Goal: Find contact information: Find contact information

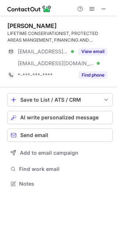
scroll to position [179, 117]
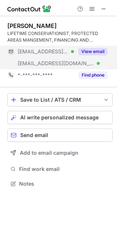
click at [90, 51] on button "View email" at bounding box center [93, 51] width 29 height 7
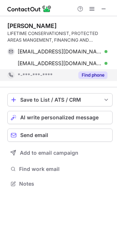
click at [103, 78] on button "Find phone" at bounding box center [93, 75] width 29 height 7
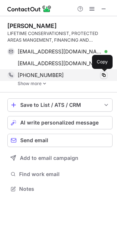
click at [105, 74] on span at bounding box center [104, 75] width 6 height 6
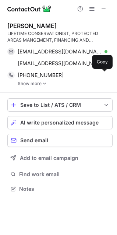
click at [23, 28] on div "Daan V." at bounding box center [31, 25] width 49 height 7
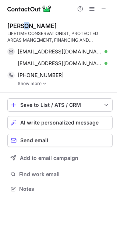
click at [23, 28] on div "Daan V." at bounding box center [31, 25] width 49 height 7
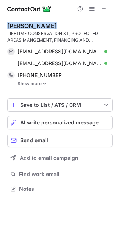
click at [23, 28] on div "Daan V." at bounding box center [31, 25] width 49 height 7
copy div "Daan V."
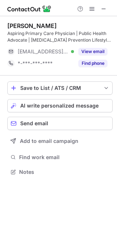
scroll to position [167, 117]
